Goal: Task Accomplishment & Management: Manage account settings

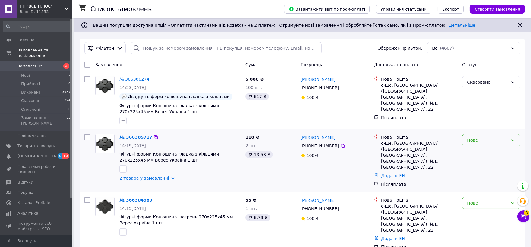
click at [512, 139] on icon at bounding box center [512, 140] width 5 height 5
click at [493, 153] on li "Прийнято" at bounding box center [491, 154] width 58 height 11
click at [509, 198] on div "Нове" at bounding box center [491, 203] width 58 height 12
click at [472, 155] on li "Прийнято" at bounding box center [491, 152] width 58 height 11
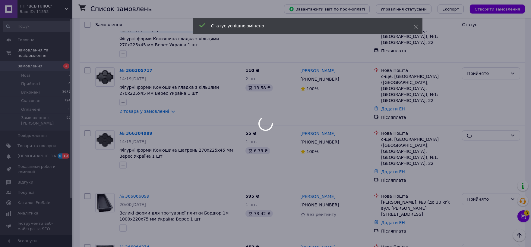
click at [524, 218] on icon at bounding box center [523, 217] width 6 height 6
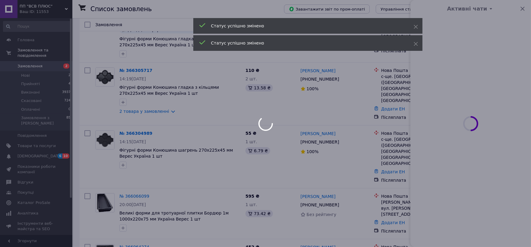
scroll to position [134, 0]
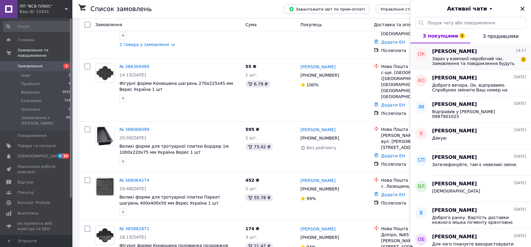
click at [454, 55] on span "Ольга Кошовець" at bounding box center [454, 51] width 45 height 7
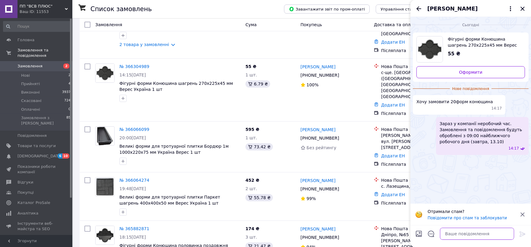
click at [452, 234] on textarea at bounding box center [477, 234] width 74 height 12
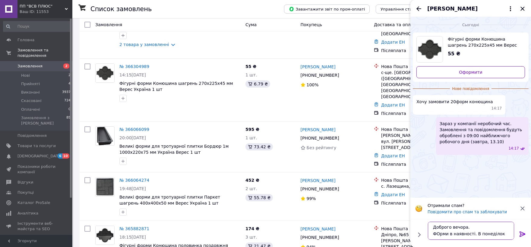
scroll to position [5, 0]
type textarea "Доброго вечора. ФОрми в наявності. В понеділок можемо відправити"
click at [525, 234] on icon at bounding box center [522, 234] width 6 height 5
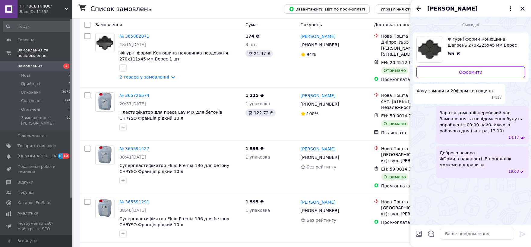
scroll to position [350, 0]
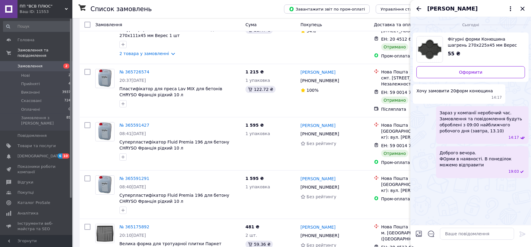
click at [473, 159] on span "Доброго вечора. ФОрми в наявності. В понеділок можемо відправити" at bounding box center [481, 159] width 85 height 18
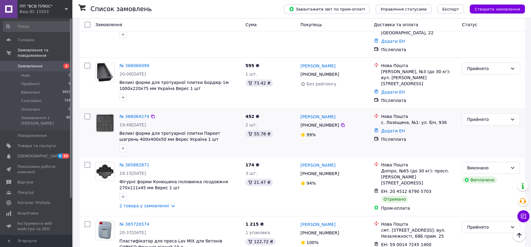
scroll to position [201, 0]
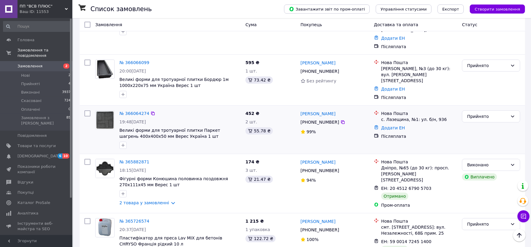
click at [104, 111] on img at bounding box center [105, 120] width 19 height 19
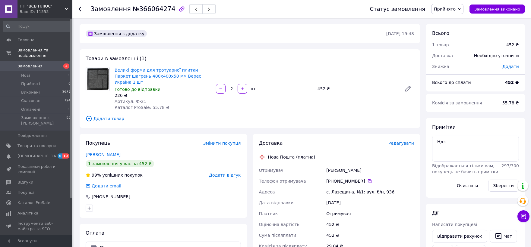
drag, startPoint x: 357, startPoint y: 164, endPoint x: 326, endPoint y: 165, distance: 30.8
click at [326, 165] on div "Ількович Тетяна" at bounding box center [370, 170] width 90 height 11
copy div "Ількович Тетяна"
drag, startPoint x: 366, startPoint y: 175, endPoint x: 357, endPoint y: 182, distance: 11.1
click at [367, 179] on icon at bounding box center [369, 181] width 5 height 5
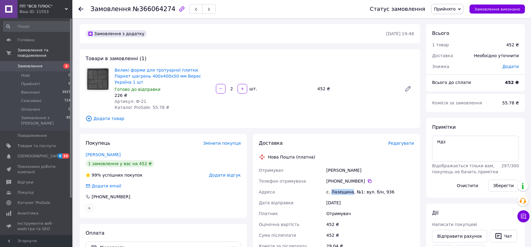
drag, startPoint x: 331, startPoint y: 186, endPoint x: 349, endPoint y: 187, distance: 18.1
click at [349, 187] on div "с. Лазещина, №1: вул. б/н, 936" at bounding box center [370, 192] width 90 height 11
copy div "Лазещина"
click at [78, 10] on icon at bounding box center [80, 9] width 5 height 5
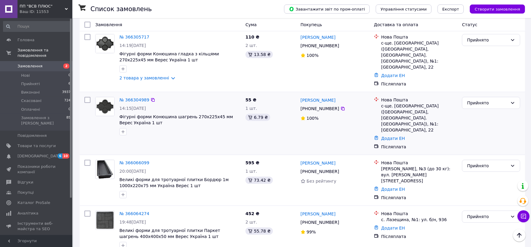
scroll to position [134, 0]
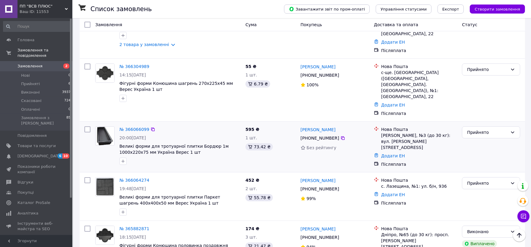
click at [103, 127] on img at bounding box center [105, 136] width 16 height 19
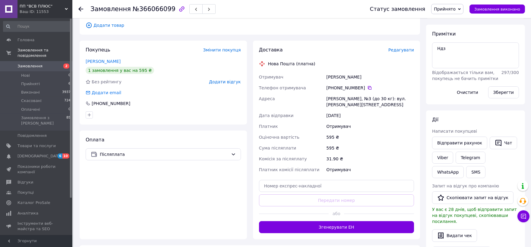
scroll to position [33, 0]
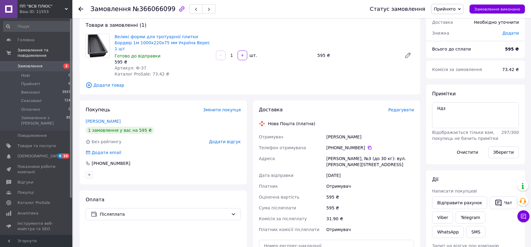
drag, startPoint x: 372, startPoint y: 134, endPoint x: 327, endPoint y: 130, distance: 45.3
click at [327, 132] on div "Понікарчик Владислав" at bounding box center [370, 137] width 90 height 11
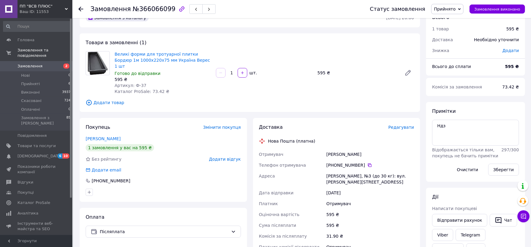
scroll to position [0, 0]
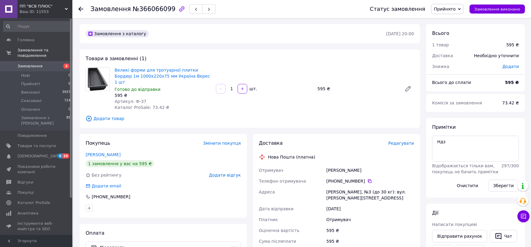
copy div "Понікарчик Владислав"
click at [367, 179] on icon at bounding box center [369, 181] width 5 height 5
click at [332, 187] on div "Володимир, №3 (до 30 кг): вул. Цинкаловського, 4а" at bounding box center [370, 195] width 90 height 17
copy div "Володимир"
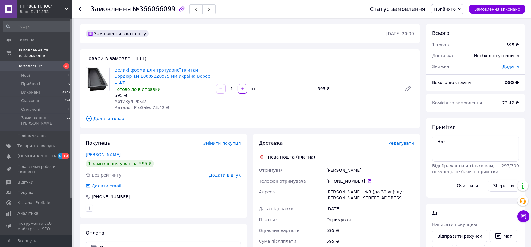
click at [81, 9] on icon at bounding box center [80, 9] width 5 height 5
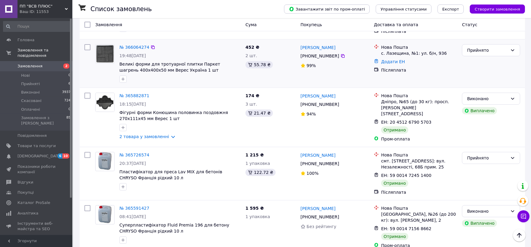
scroll to position [268, 0]
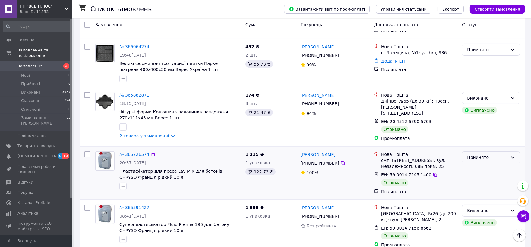
click at [479, 152] on div "Прийнято" at bounding box center [491, 158] width 58 height 12
click at [480, 155] on li "Виконано" at bounding box center [491, 154] width 58 height 11
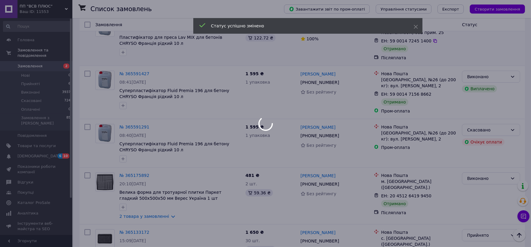
scroll to position [469, 0]
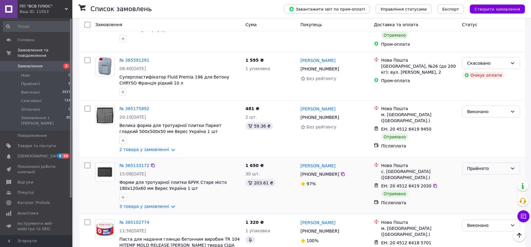
click at [483, 165] on div "Прийнято" at bounding box center [487, 168] width 41 height 7
click at [479, 165] on li "Виконано" at bounding box center [491, 166] width 58 height 11
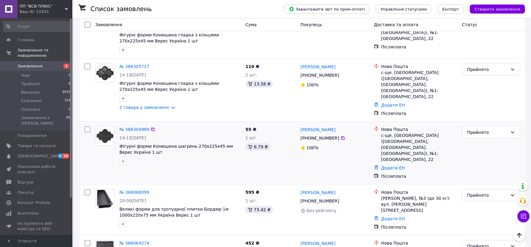
scroll to position [67, 0]
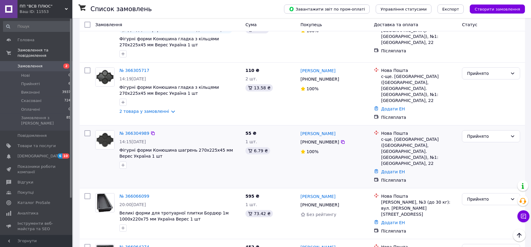
click at [101, 133] on img at bounding box center [105, 140] width 19 height 19
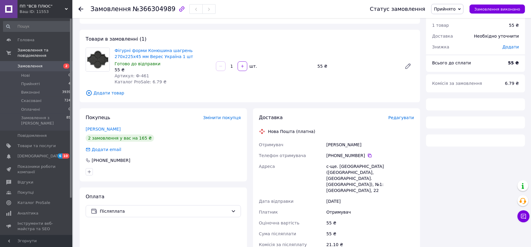
scroll to position [67, 0]
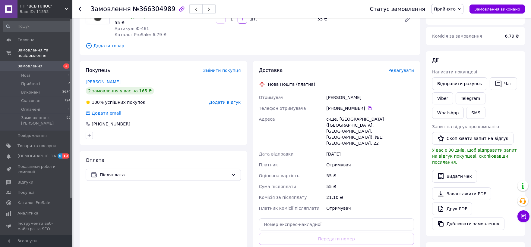
drag, startPoint x: 357, startPoint y: 98, endPoint x: 326, endPoint y: 96, distance: 30.8
click at [326, 96] on div "Стаценко Ольга" at bounding box center [370, 97] width 90 height 11
copy div "Стаценко Ольга"
click at [367, 110] on icon at bounding box center [369, 108] width 5 height 5
drag, startPoint x: 337, startPoint y: 119, endPoint x: 343, endPoint y: 131, distance: 13.1
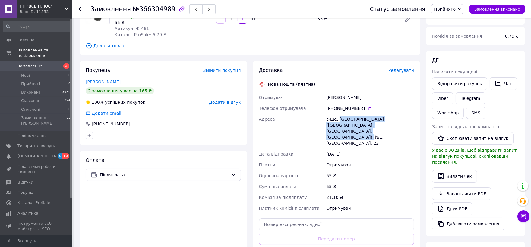
click at [343, 131] on div "с-ще. Костянтинівка (Миколаївська обл., Вознесенський р-н. Южноукраїнська сільр…" at bounding box center [370, 131] width 90 height 35
copy div "Костянтинівка (Миколаївська обл., Вознесенський р-н. Южноукраїнська сільрада"
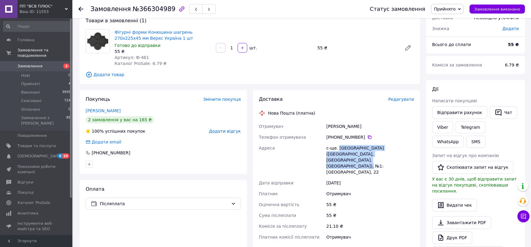
scroll to position [0, 0]
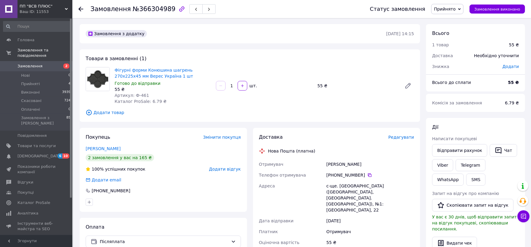
click at [80, 9] on icon at bounding box center [80, 9] width 5 height 5
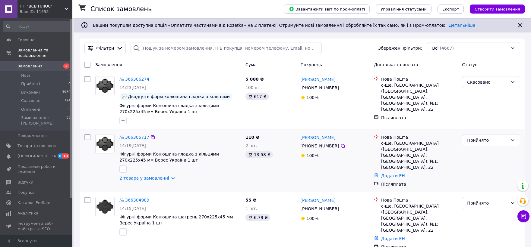
click at [104, 146] on img at bounding box center [105, 144] width 19 height 19
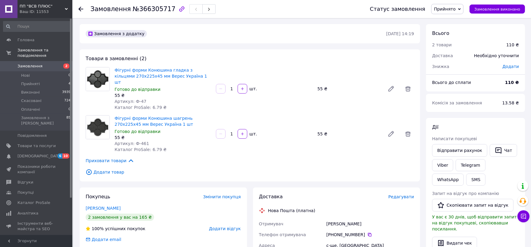
drag, startPoint x: 365, startPoint y: 217, endPoint x: 324, endPoint y: 221, distance: 41.1
copy div "Отримувач Кошовець Ольга"
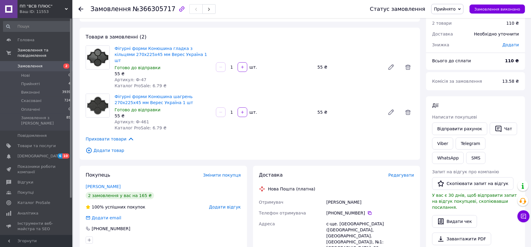
scroll to position [33, 0]
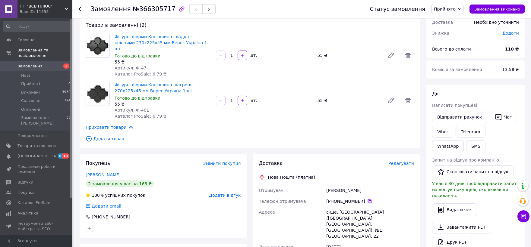
click at [368, 200] on icon at bounding box center [370, 202] width 4 height 4
drag, startPoint x: 362, startPoint y: 185, endPoint x: 326, endPoint y: 185, distance: 35.6
click at [326, 185] on div "Кошовець Ольга" at bounding box center [370, 190] width 90 height 11
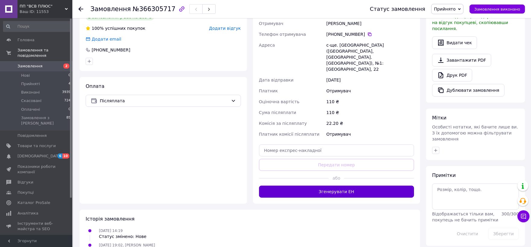
scroll to position [201, 0]
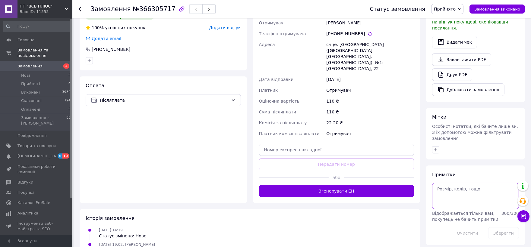
click at [484, 183] on textarea at bounding box center [475, 196] width 87 height 26
type textarea "Ндз, є замовлення з іншим отримувачем, але з однаковим тел"
click at [502, 228] on button "Зберегти" at bounding box center [503, 234] width 31 height 12
click at [42, 64] on span "Замовлення" at bounding box center [36, 66] width 38 height 5
